Goal: Task Accomplishment & Management: Manage account settings

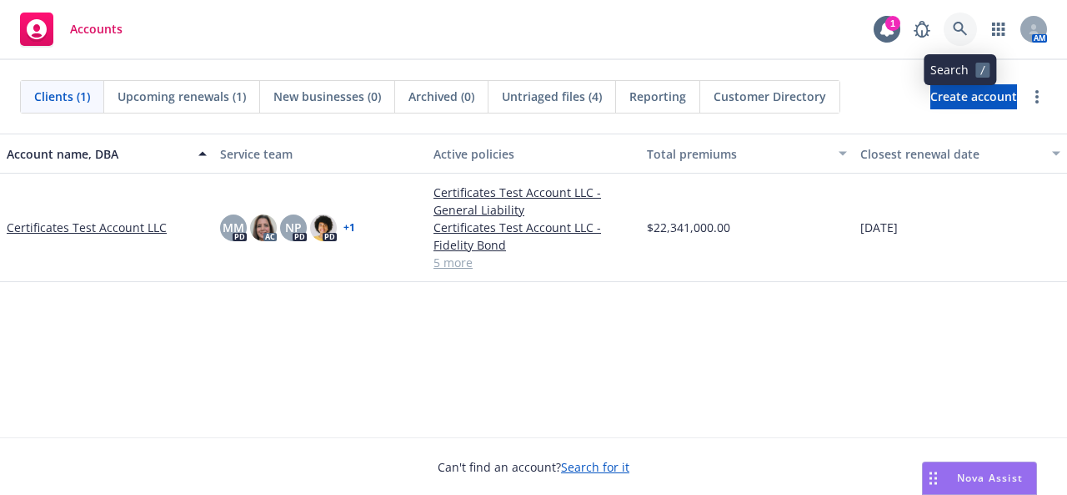
click at [959, 24] on icon at bounding box center [960, 29] width 15 height 15
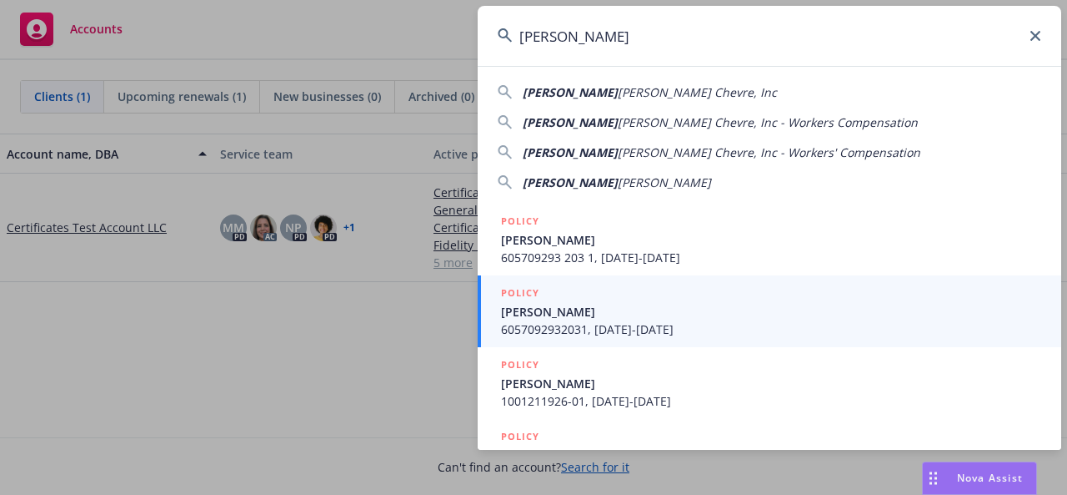
click at [697, 91] on div "Laura Chenel's Chevre, Inc" at bounding box center [770, 92] width 544 height 18
type input "[PERSON_NAME] Chevre, Inc"
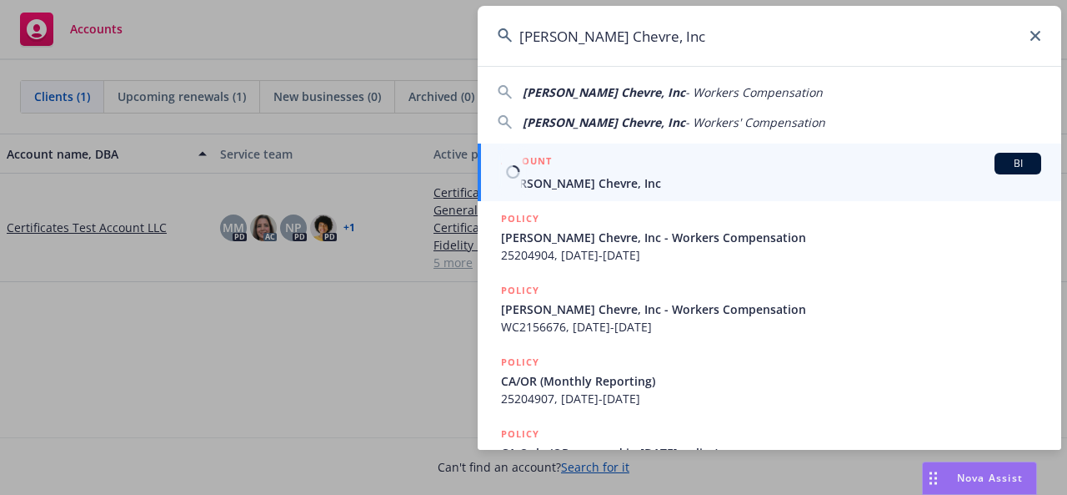
click at [632, 183] on span "[PERSON_NAME] Chevre, Inc" at bounding box center [771, 183] width 540 height 18
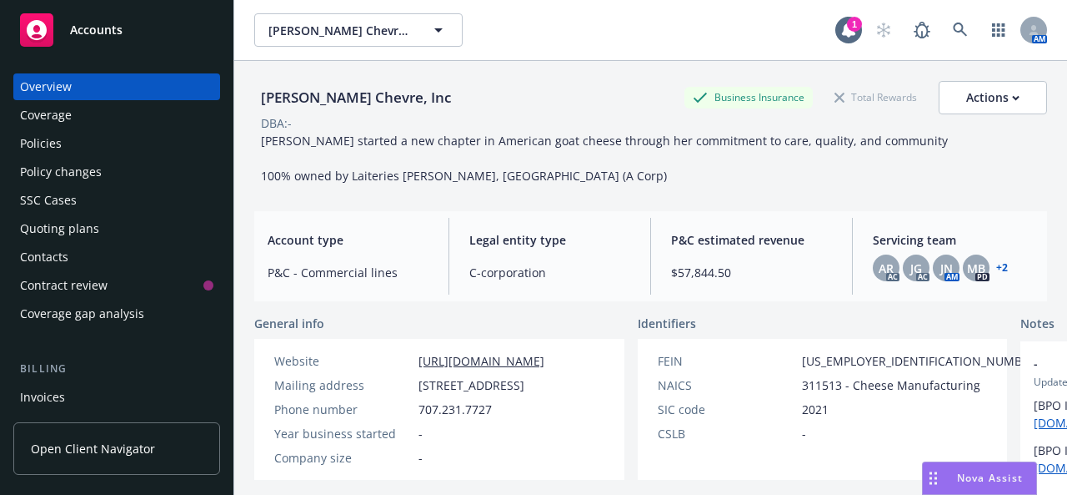
click at [997, 265] on link "+ 2" at bounding box center [1003, 268] width 12 height 10
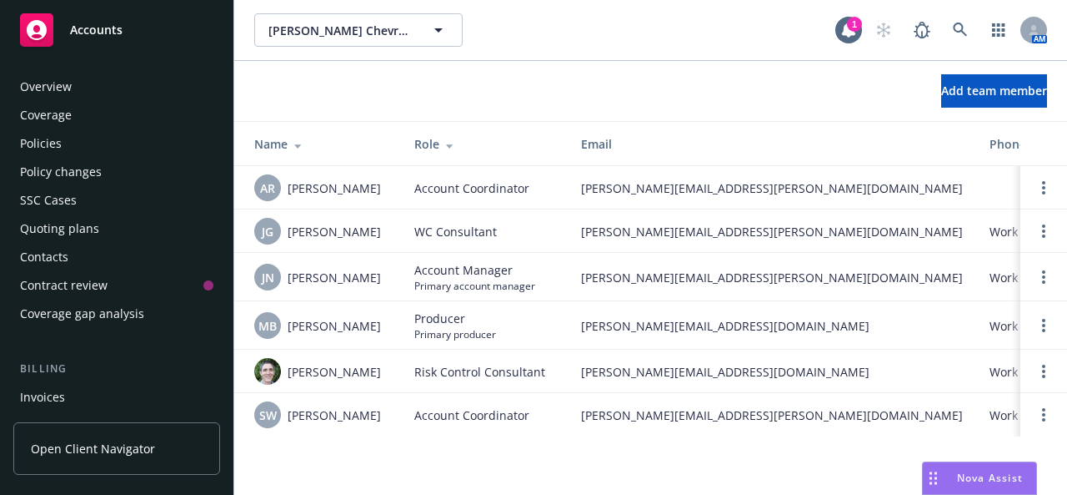
click at [92, 77] on div "Overview" at bounding box center [116, 86] width 193 height 27
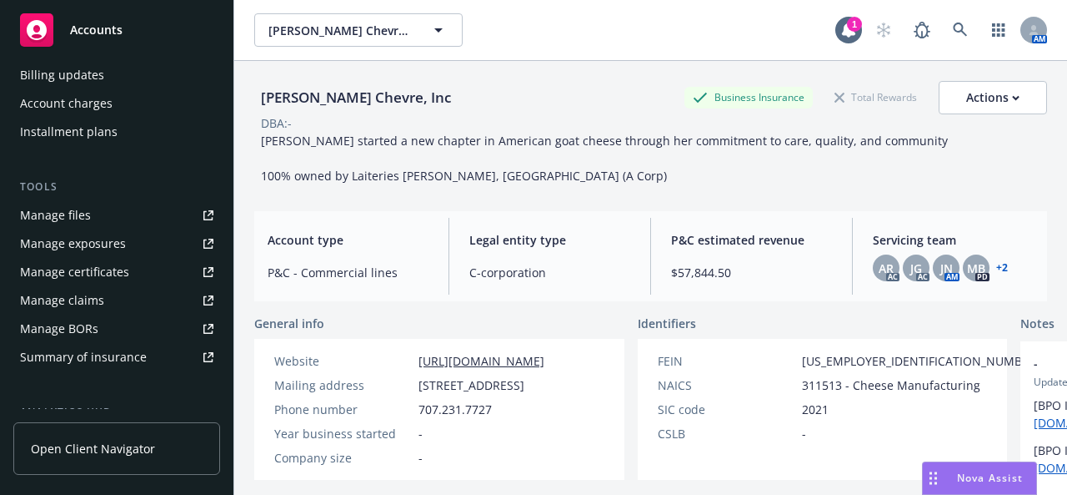
scroll to position [354, 0]
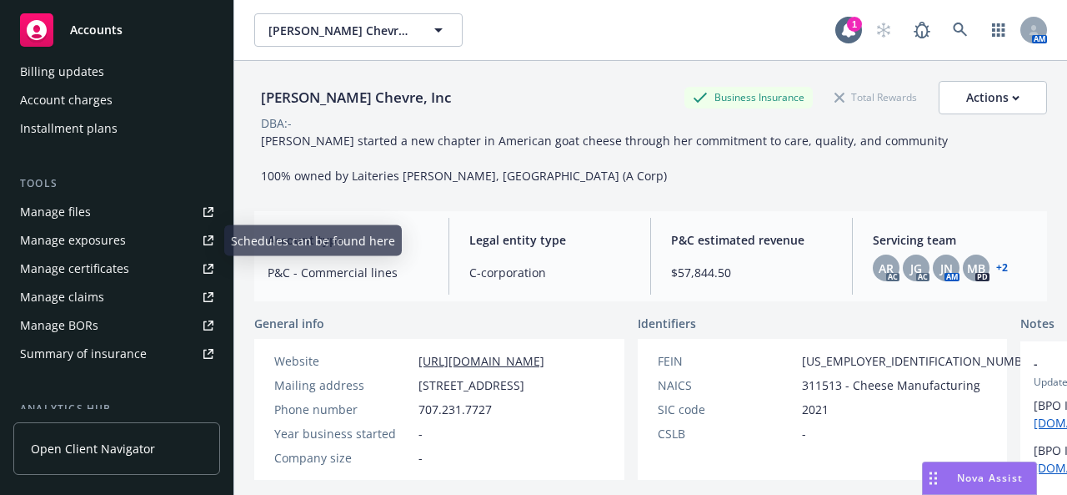
click at [122, 217] on link "Manage files" at bounding box center [116, 211] width 207 height 27
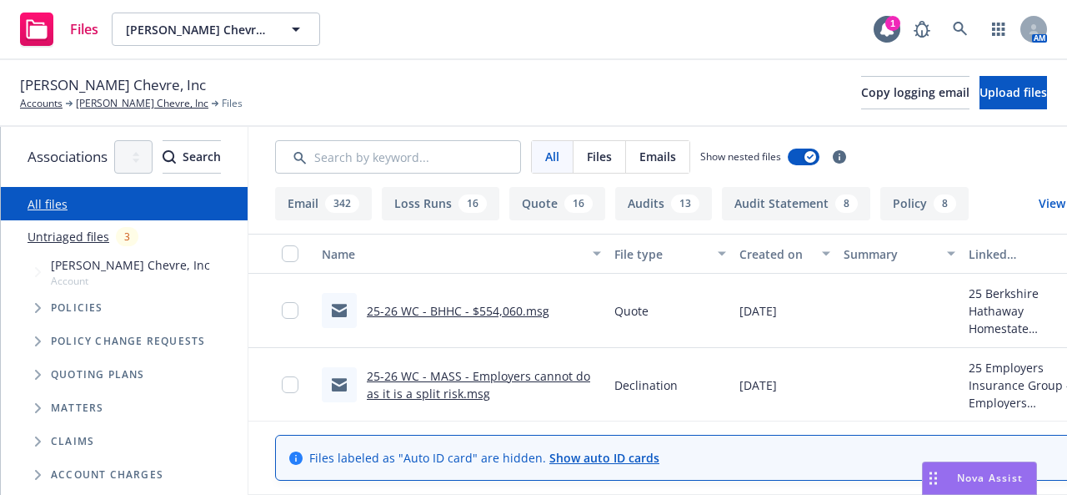
click at [109, 262] on span "[PERSON_NAME] Chevre, Inc" at bounding box center [130, 265] width 159 height 18
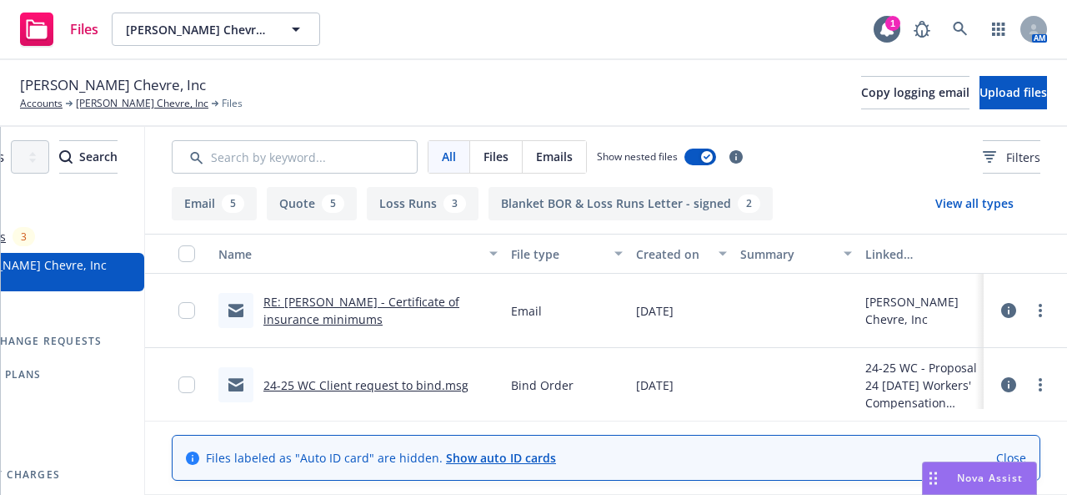
scroll to position [0, 183]
click at [1006, 449] on link "Close" at bounding box center [1012, 458] width 30 height 18
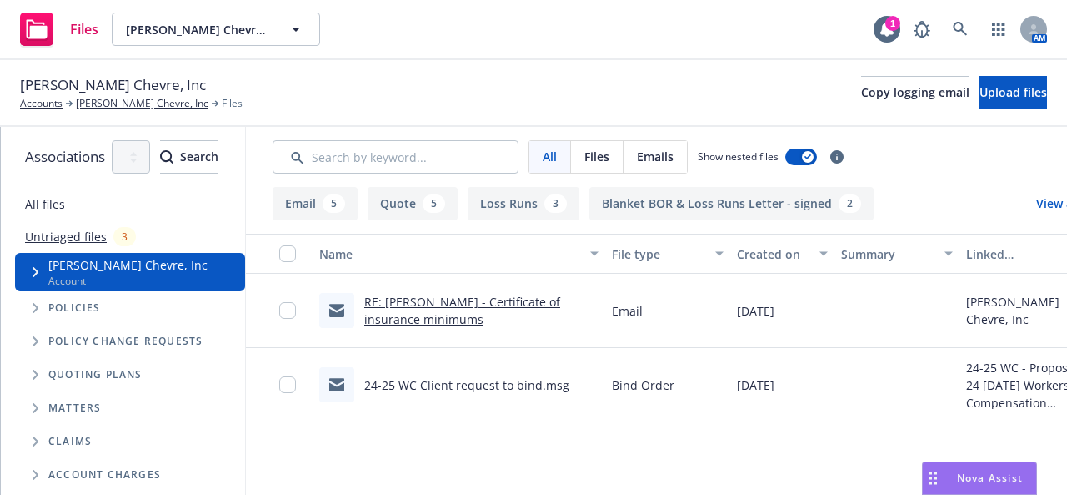
scroll to position [0, 0]
click at [90, 237] on link "Untriaged files" at bounding box center [69, 237] width 82 height 18
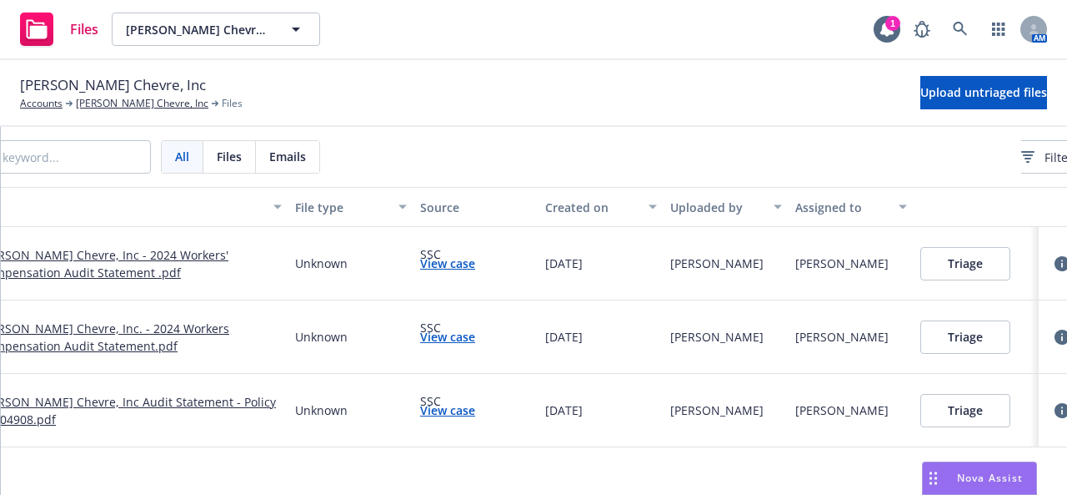
scroll to position [0, 476]
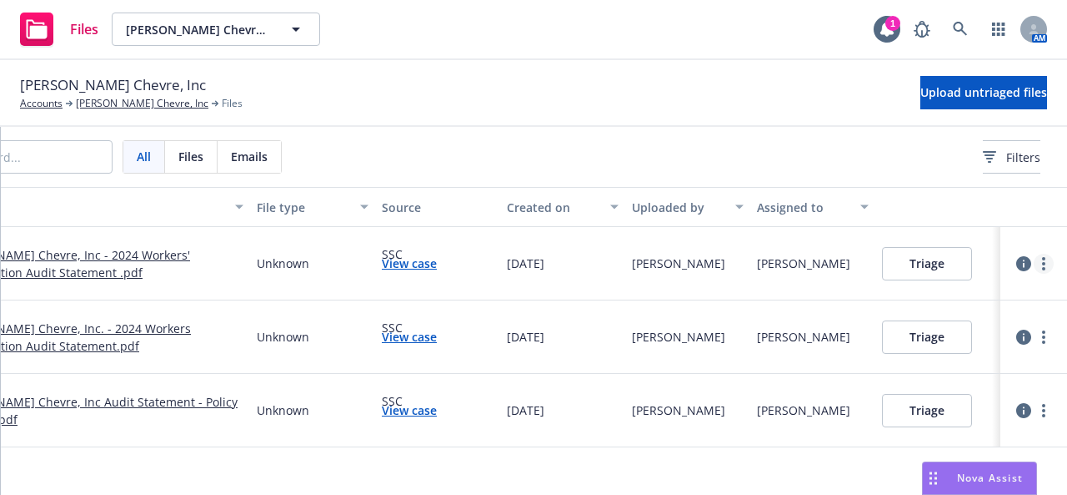
click at [1042, 264] on icon "more" at bounding box center [1043, 263] width 3 height 13
click at [994, 404] on link "Change owner(s)" at bounding box center [979, 397] width 147 height 33
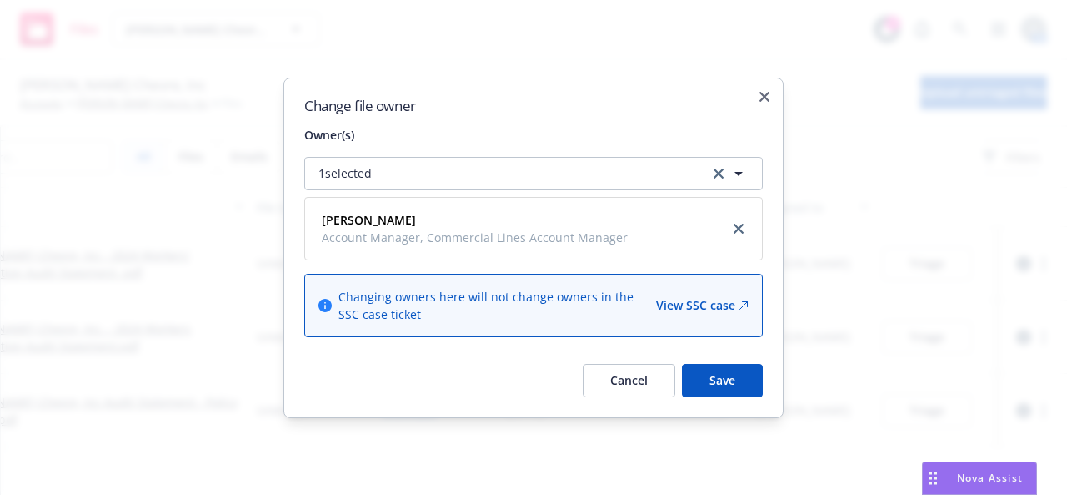
click at [635, 379] on button "Cancel" at bounding box center [629, 380] width 93 height 33
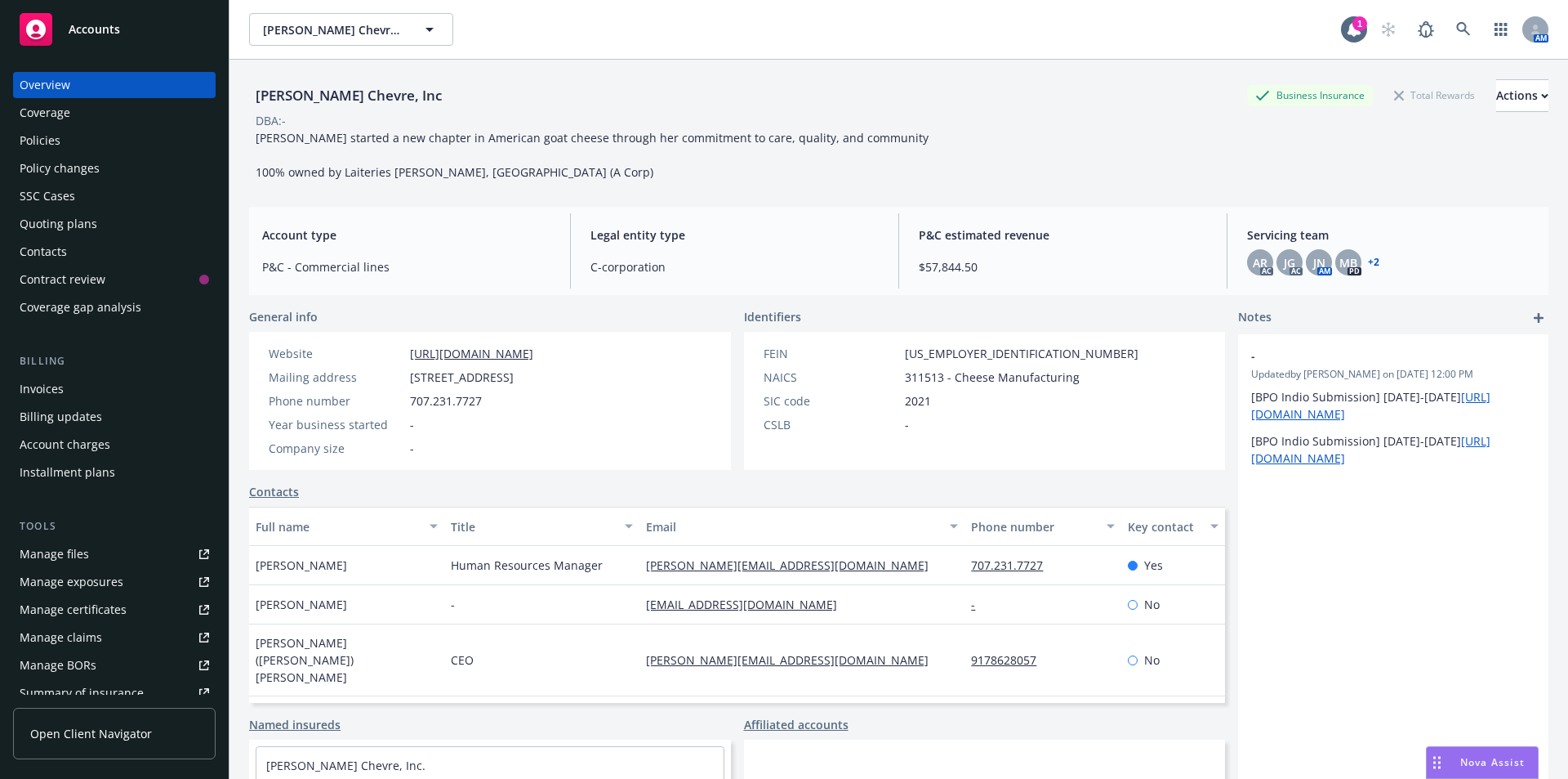
scroll to position [286, 0]
